Goal: Information Seeking & Learning: Learn about a topic

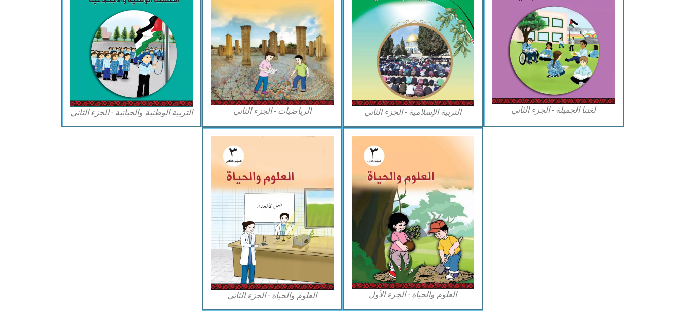
scroll to position [529, 0]
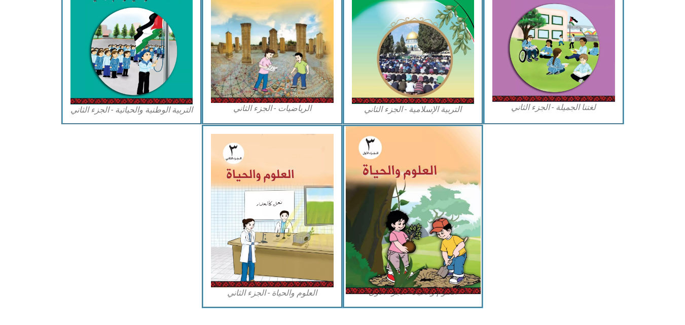
click at [445, 229] on img at bounding box center [412, 210] width 135 height 168
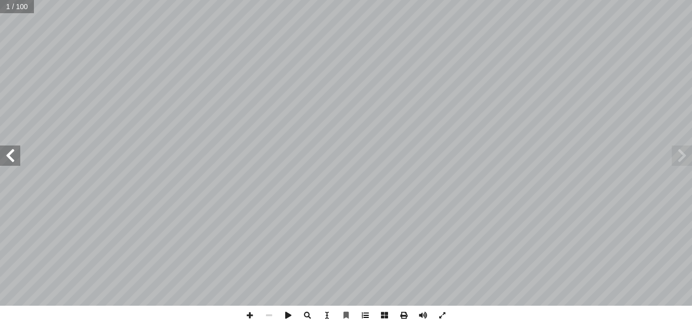
click at [357, 313] on span at bounding box center [365, 315] width 19 height 19
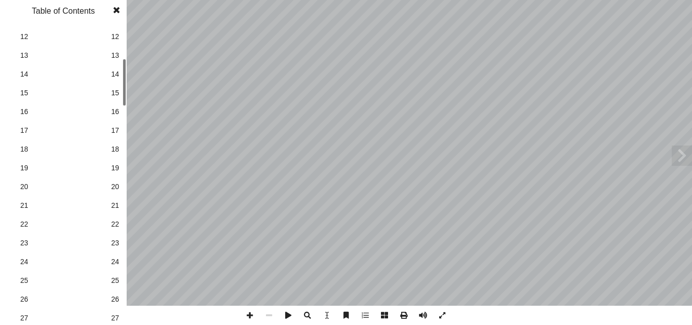
click at [121, 96] on div "1 1 2 2 3 3 4 4 5 5 6 6 7 7 8 8 9 9 10 10 11 11 12 12 13 13 14 14 15 15 16 16 1…" at bounding box center [63, 174] width 127 height 299
click at [107, 260] on link "24 24" at bounding box center [62, 261] width 114 height 19
click at [114, 15] on span at bounding box center [116, 10] width 18 height 20
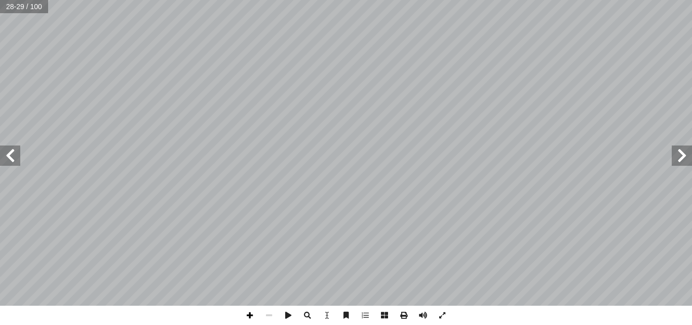
click at [250, 312] on span at bounding box center [249, 315] width 19 height 19
click at [252, 312] on span at bounding box center [249, 315] width 19 height 19
click at [6, 158] on span at bounding box center [10, 155] width 20 height 20
